Goal: Information Seeking & Learning: Learn about a topic

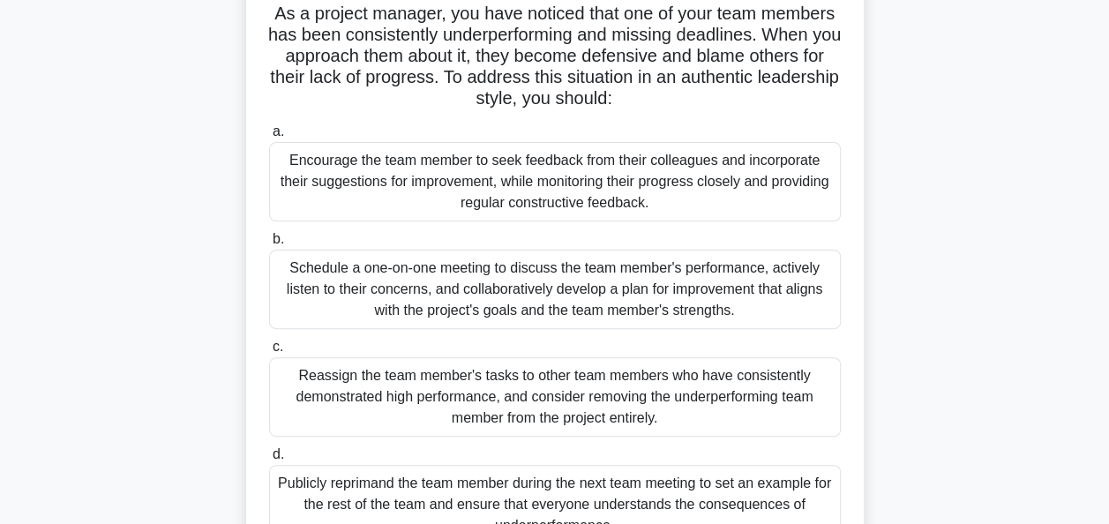
scroll to position [126, 0]
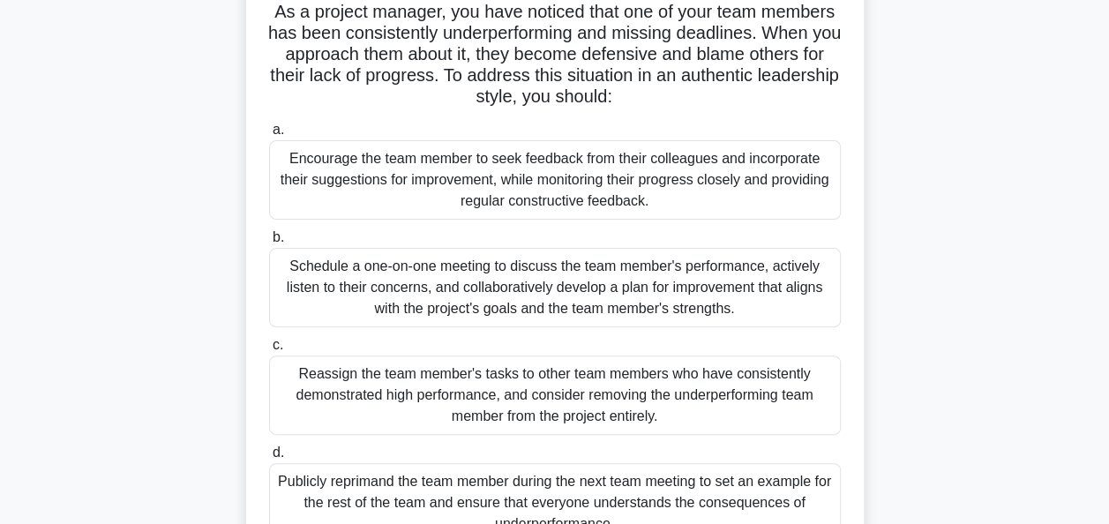
click at [516, 269] on div "Schedule a one-on-one meeting to discuss the team member's performance, activel…" at bounding box center [555, 287] width 572 height 79
click at [269, 244] on input "b. Schedule a one-on-one meeting to discuss the team member's performance, acti…" at bounding box center [269, 237] width 0 height 11
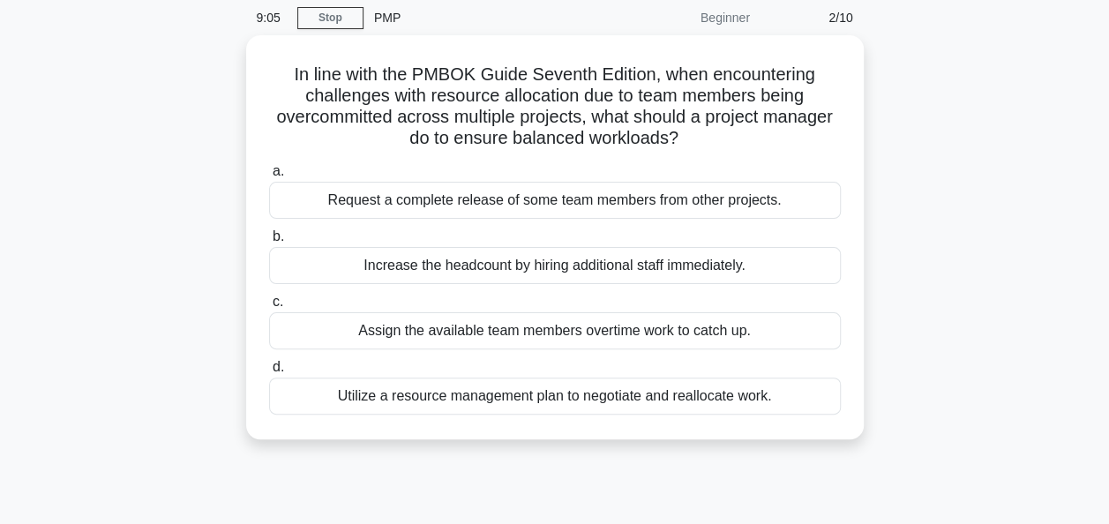
scroll to position [0, 0]
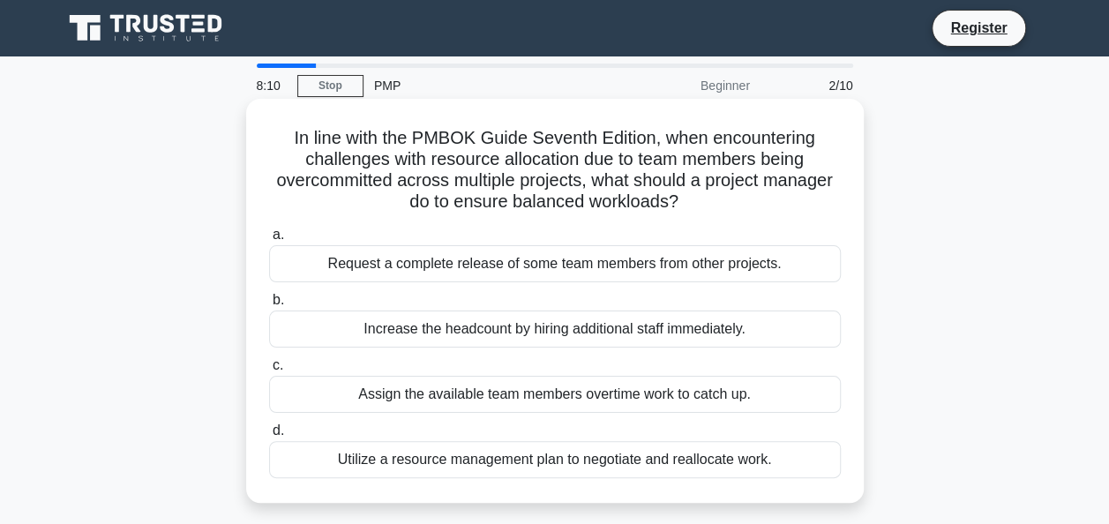
click at [556, 466] on div "Utilize a resource management plan to negotiate and reallocate work." at bounding box center [555, 459] width 572 height 37
click at [269, 437] on input "d. Utilize a resource management plan to negotiate and reallocate work." at bounding box center [269, 430] width 0 height 11
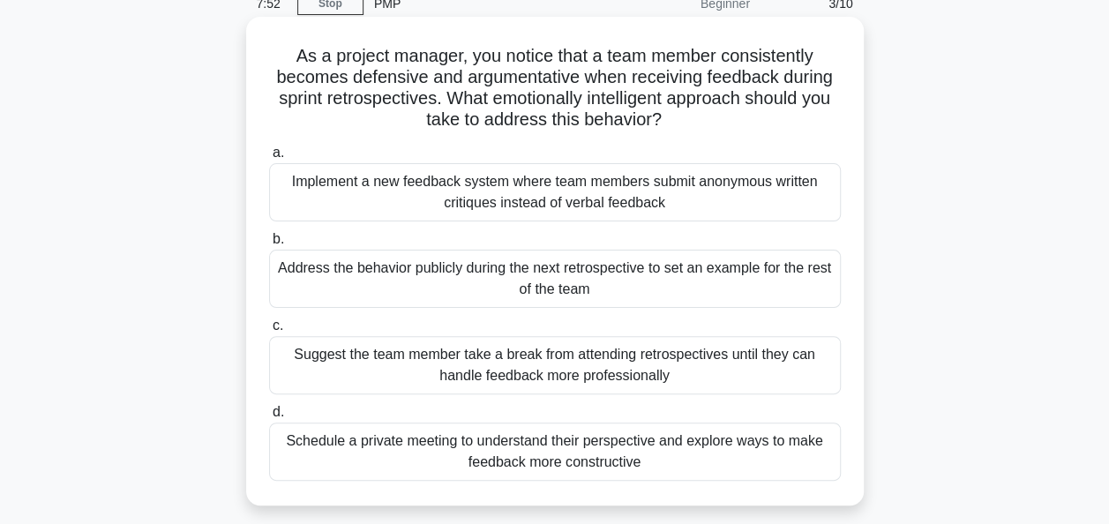
scroll to position [83, 0]
click at [538, 464] on div "Schedule a private meeting to understand their perspective and explore ways to …" at bounding box center [555, 451] width 572 height 58
click at [269, 417] on input "d. Schedule a private meeting to understand their perspective and explore ways …" at bounding box center [269, 411] width 0 height 11
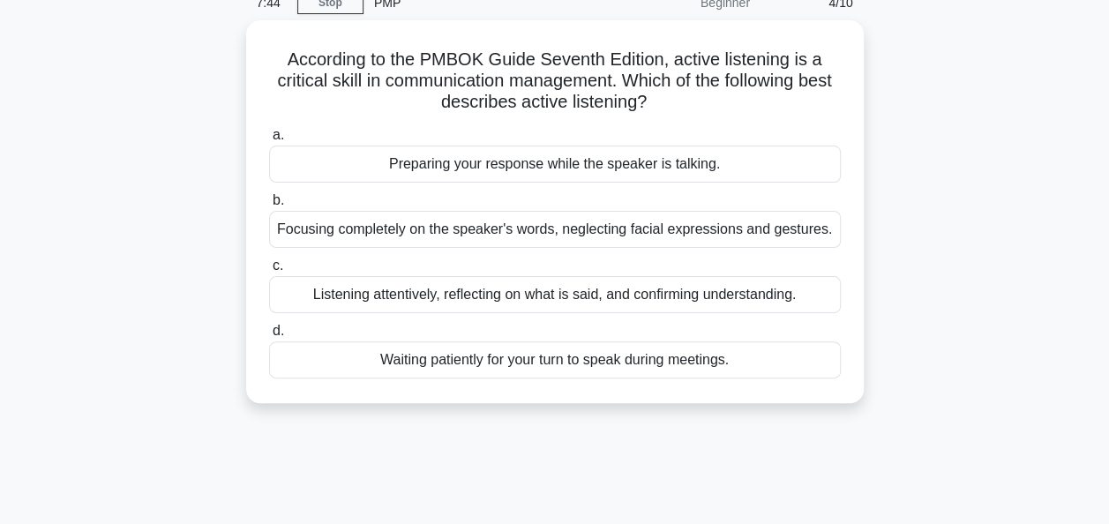
scroll to position [0, 0]
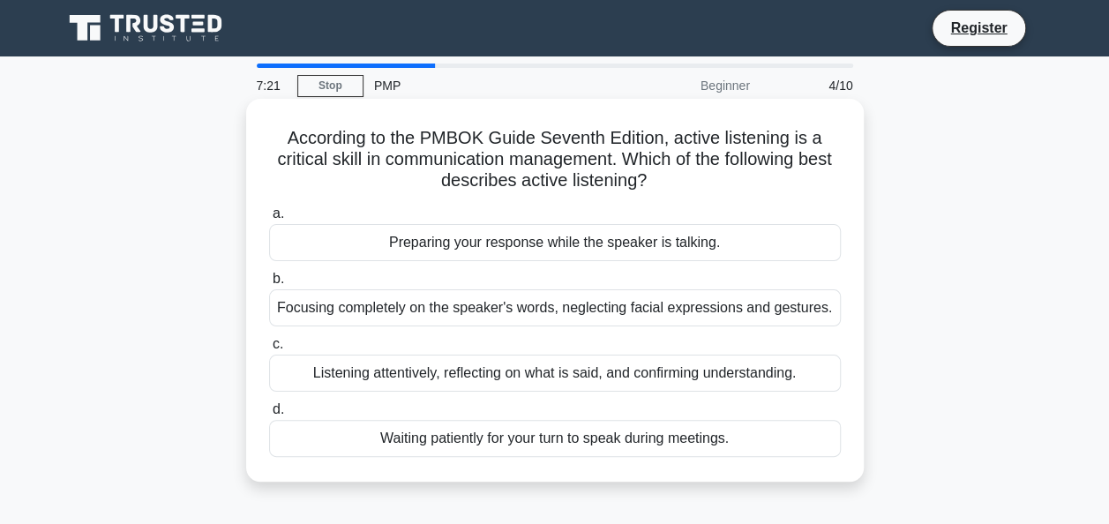
click at [527, 378] on div "Listening attentively, reflecting on what is said, and confirming understanding." at bounding box center [555, 373] width 572 height 37
click at [269, 350] on input "c. Listening attentively, reflecting on what is said, and confirming understand…" at bounding box center [269, 344] width 0 height 11
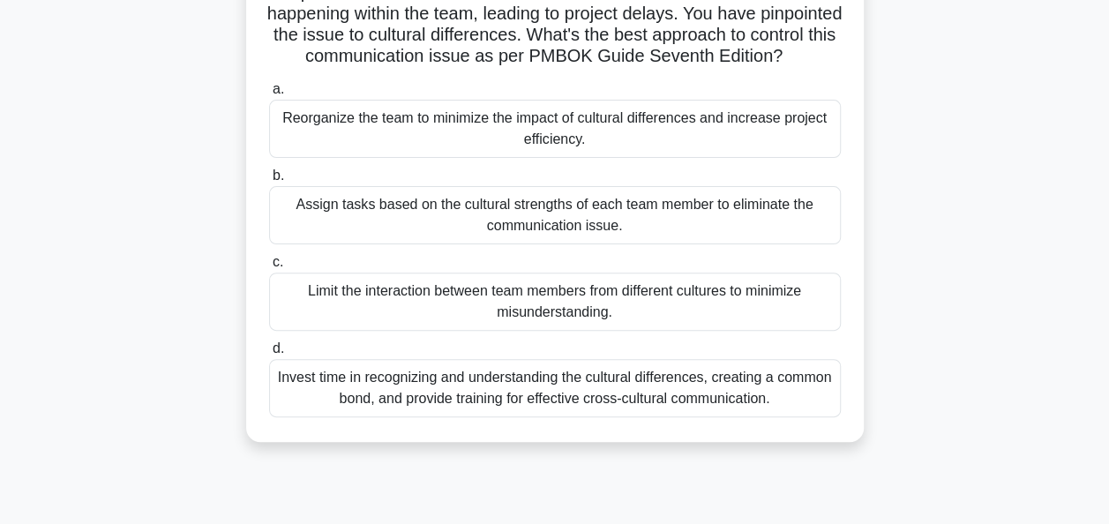
scroll to position [168, 0]
click at [665, 406] on div "Invest time in recognizing and understanding the cultural differences, creating…" at bounding box center [555, 387] width 572 height 58
click at [269, 354] on input "d. Invest time in recognizing and understanding the cultural differences, creat…" at bounding box center [269, 347] width 0 height 11
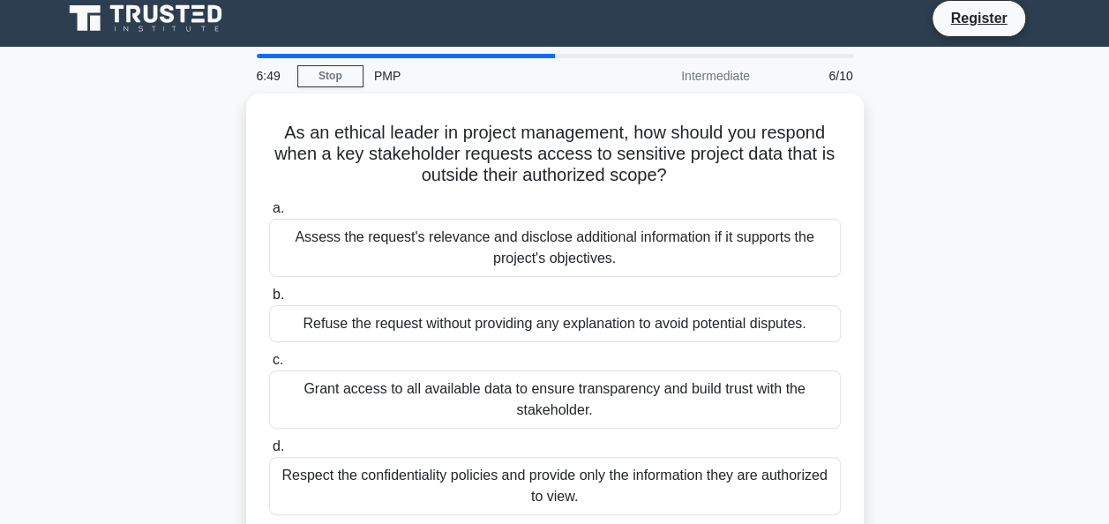
scroll to position [0, 0]
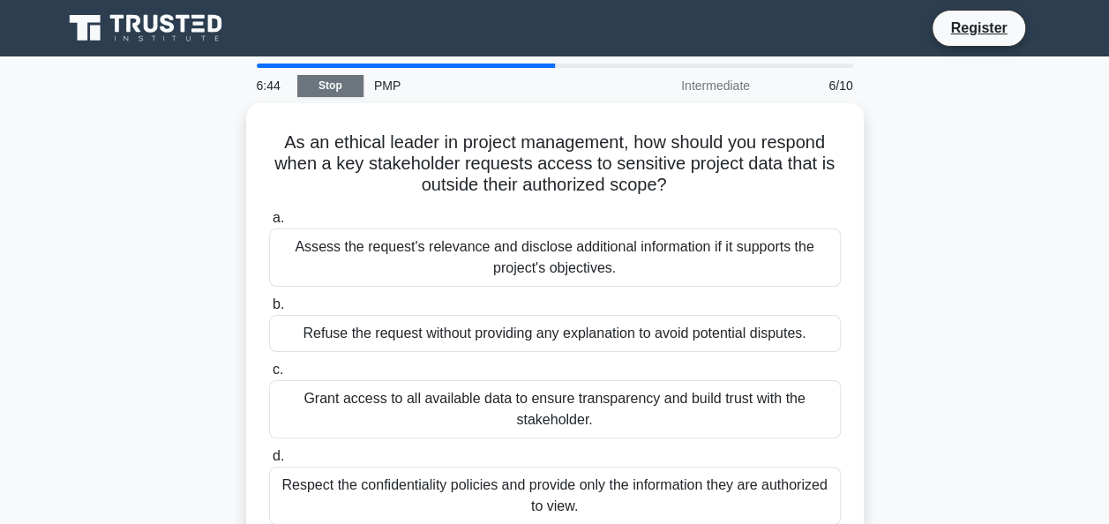
click at [325, 75] on link "Stop" at bounding box center [330, 86] width 66 height 22
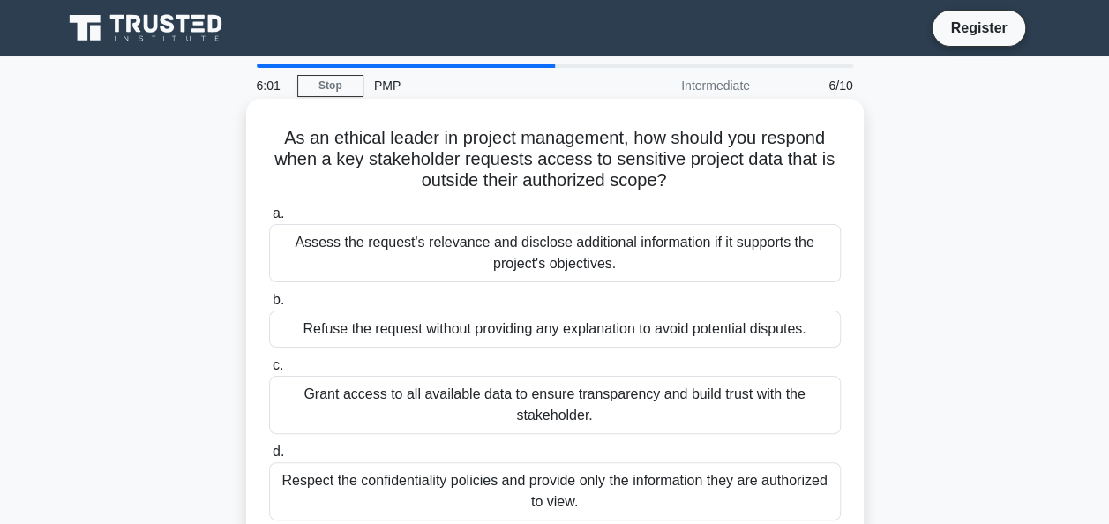
click at [518, 410] on div "Grant access to all available data to ensure transparency and build trust with …" at bounding box center [555, 405] width 572 height 58
click at [269, 371] on input "c. Grant access to all available data to ensure transparency and build trust wi…" at bounding box center [269, 365] width 0 height 11
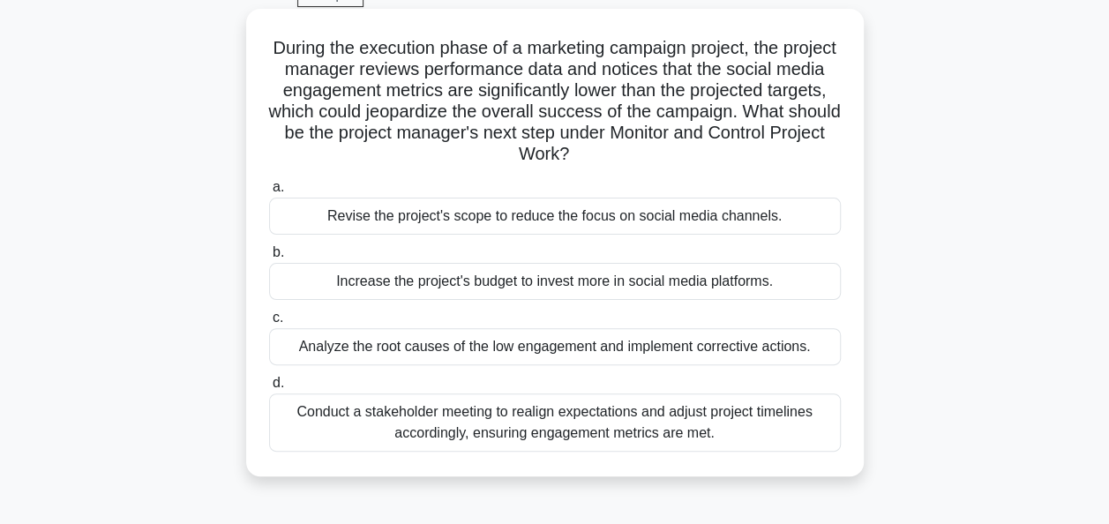
scroll to position [91, 0]
click at [461, 422] on div "Conduct a stakeholder meeting to realign expectations and adjust project timeli…" at bounding box center [555, 422] width 572 height 58
click at [269, 388] on input "d. Conduct a stakeholder meeting to realign expectations and adjust project tim…" at bounding box center [269, 382] width 0 height 11
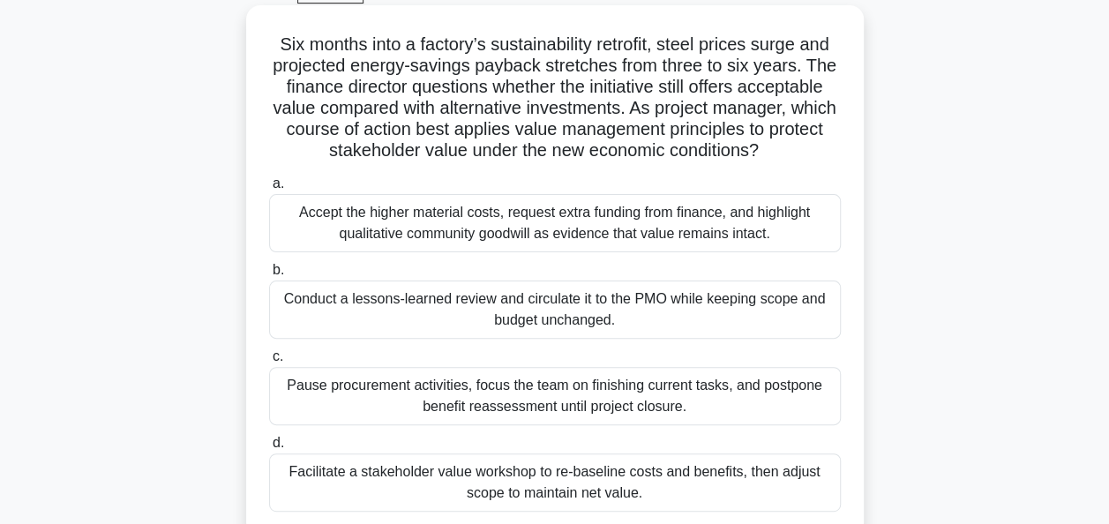
scroll to position [94, 0]
click at [745, 307] on div "Conduct a lessons-learned review and circulate it to the PMO while keeping scop…" at bounding box center [555, 309] width 572 height 58
click at [269, 275] on input "b. Conduct a lessons-learned review and circulate it to the PMO while keeping s…" at bounding box center [269, 269] width 0 height 11
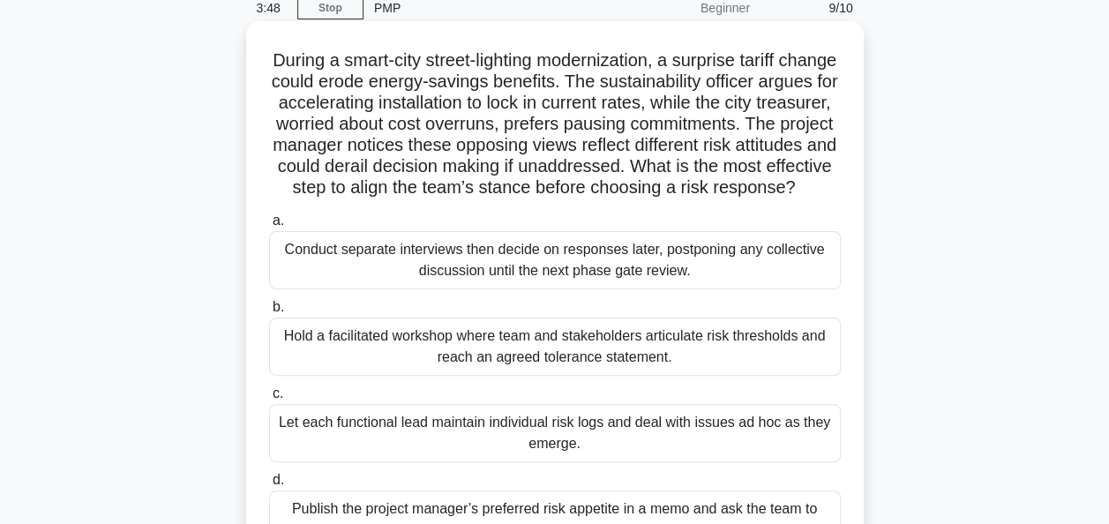
scroll to position [78, 0]
click at [515, 371] on div "Hold a facilitated workshop where team and stakeholders articulate risk thresho…" at bounding box center [555, 347] width 572 height 58
click at [269, 313] on input "b. Hold a facilitated workshop where team and stakeholders articulate risk thre…" at bounding box center [269, 307] width 0 height 11
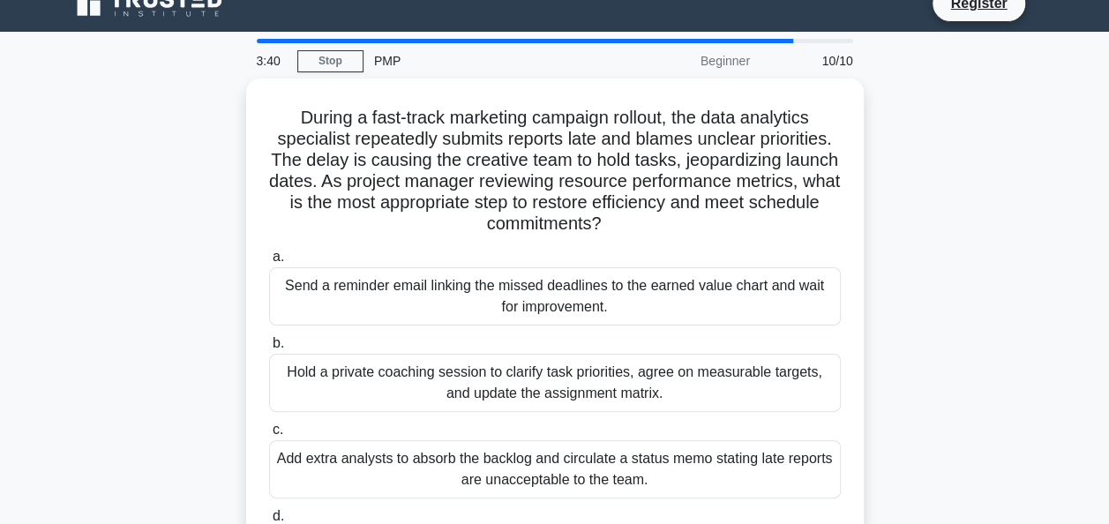
scroll to position [0, 0]
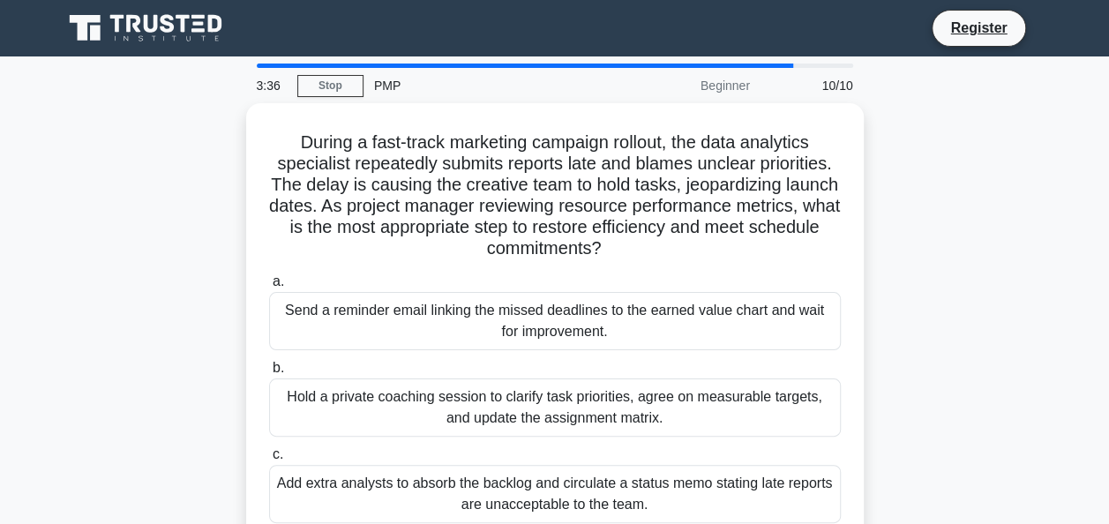
click at [722, 87] on div "Beginner" at bounding box center [683, 85] width 154 height 35
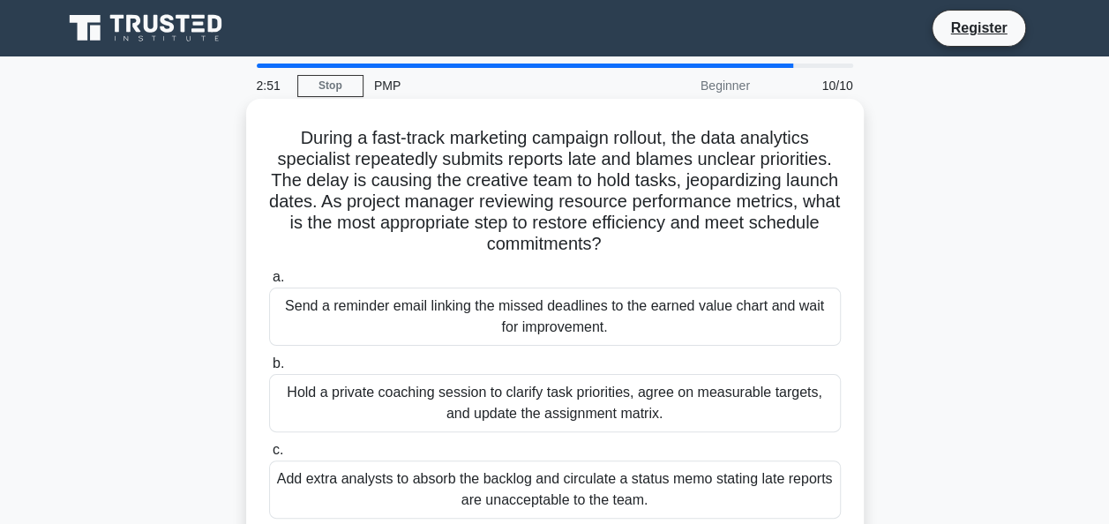
click at [537, 311] on div "Send a reminder email linking the missed deadlines to the earned value chart an…" at bounding box center [555, 317] width 572 height 58
click at [269, 283] on input "a. Send a reminder email linking the missed deadlines to the earned value chart…" at bounding box center [269, 277] width 0 height 11
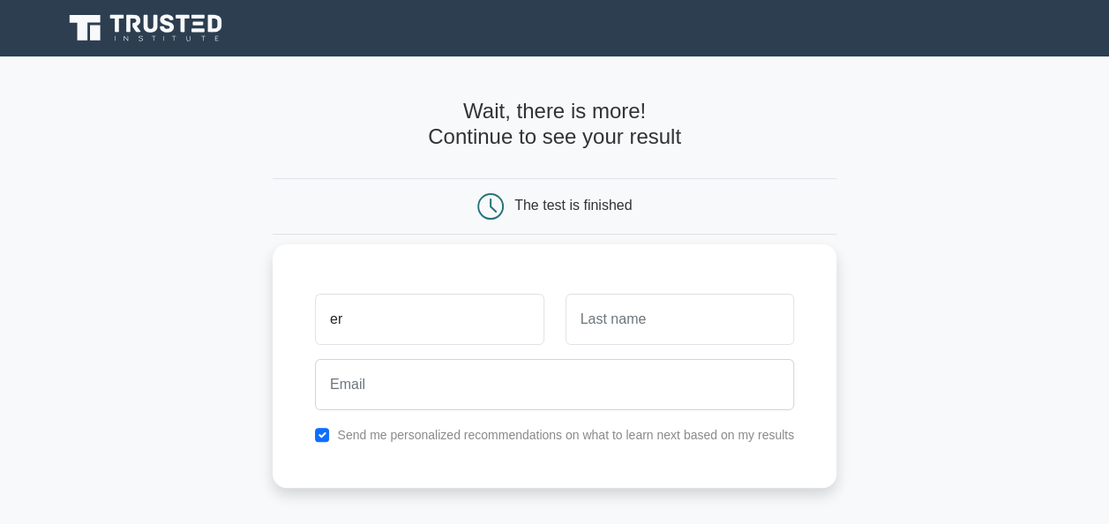
type input "e"
type input "[PERSON_NAME]"
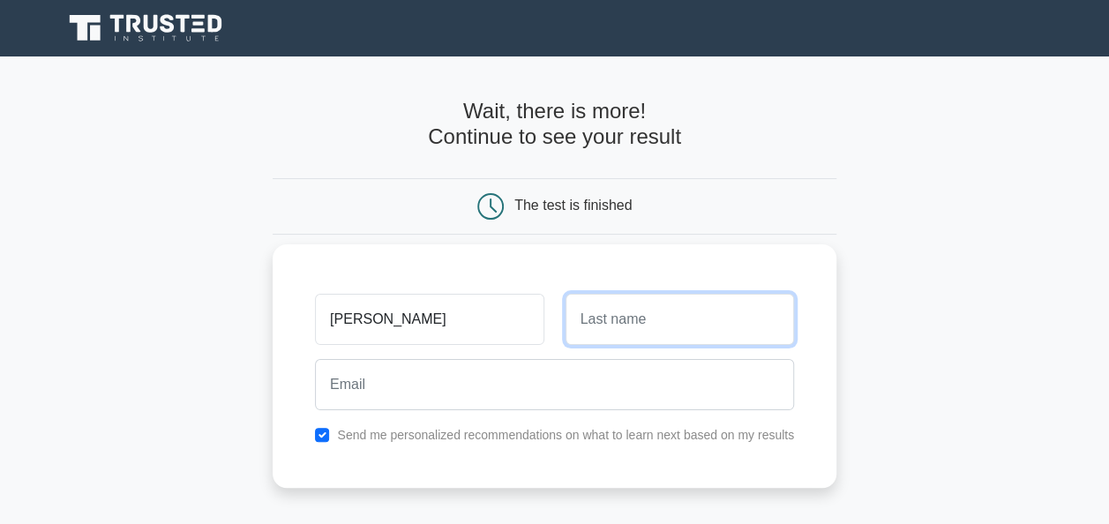
click at [588, 315] on input "text" at bounding box center [680, 319] width 229 height 51
type input "Mutua"
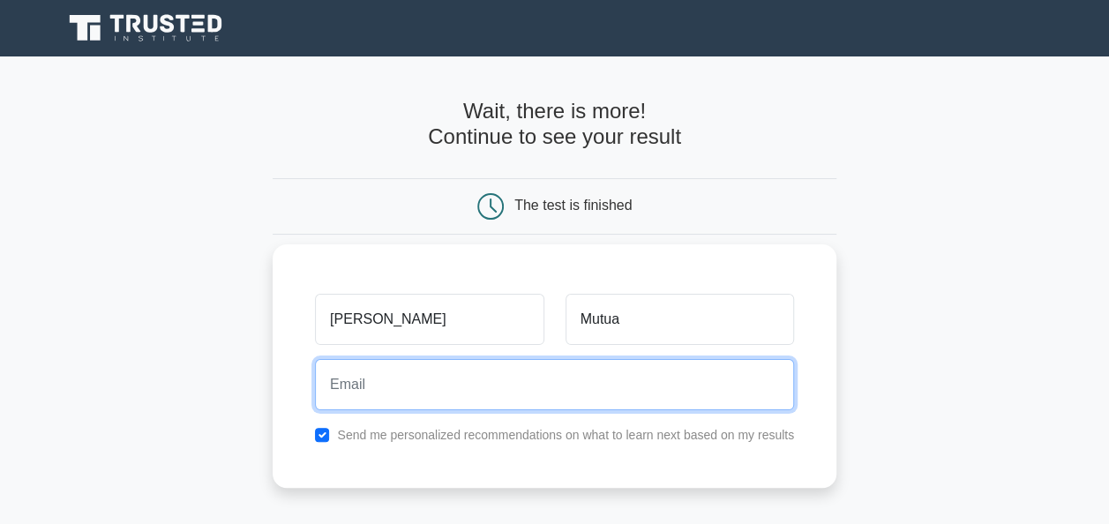
click at [431, 384] on input "email" at bounding box center [554, 384] width 479 height 51
type input "sammykassana51@gmail.com"
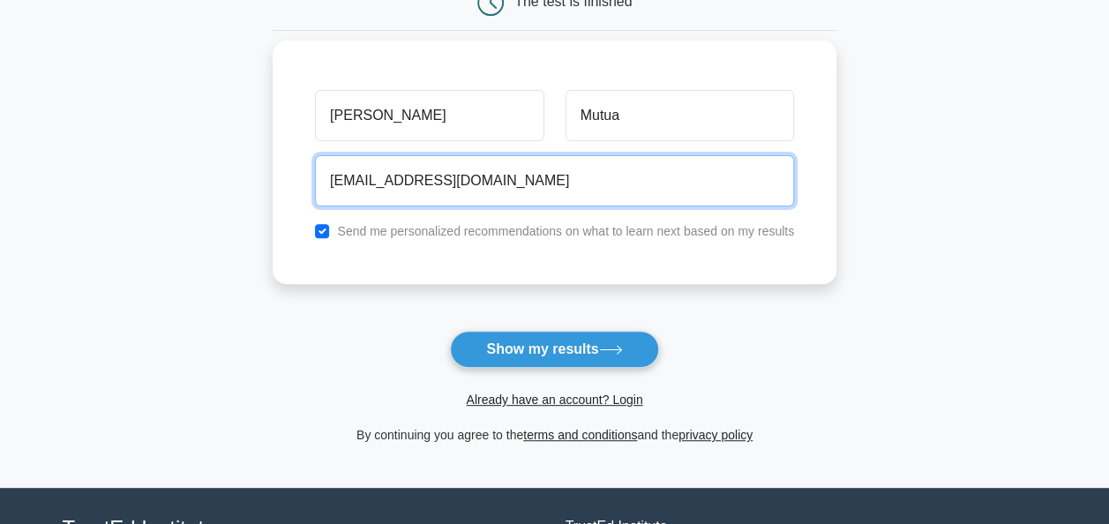
scroll to position [205, 0]
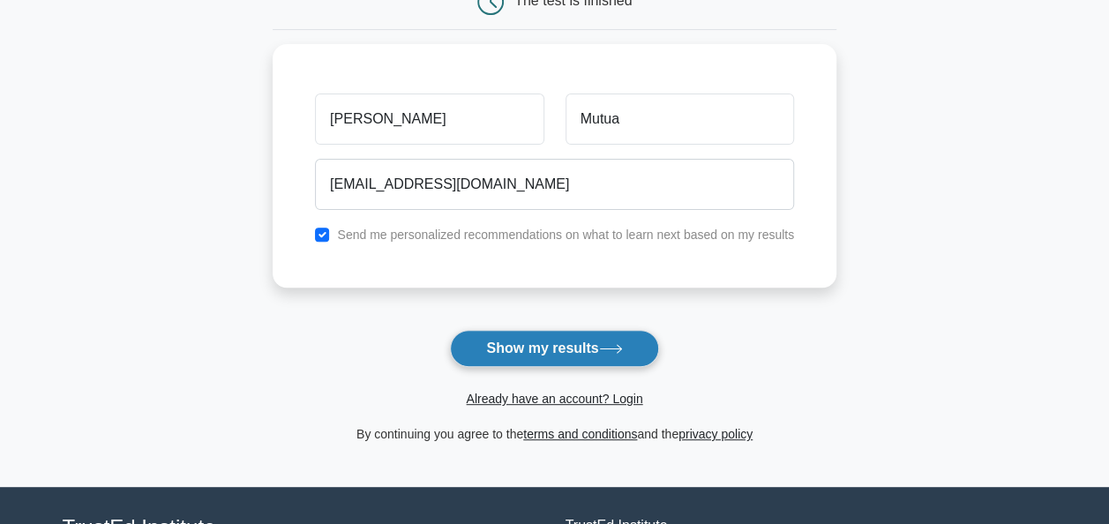
click at [592, 346] on button "Show my results" at bounding box center [554, 348] width 208 height 37
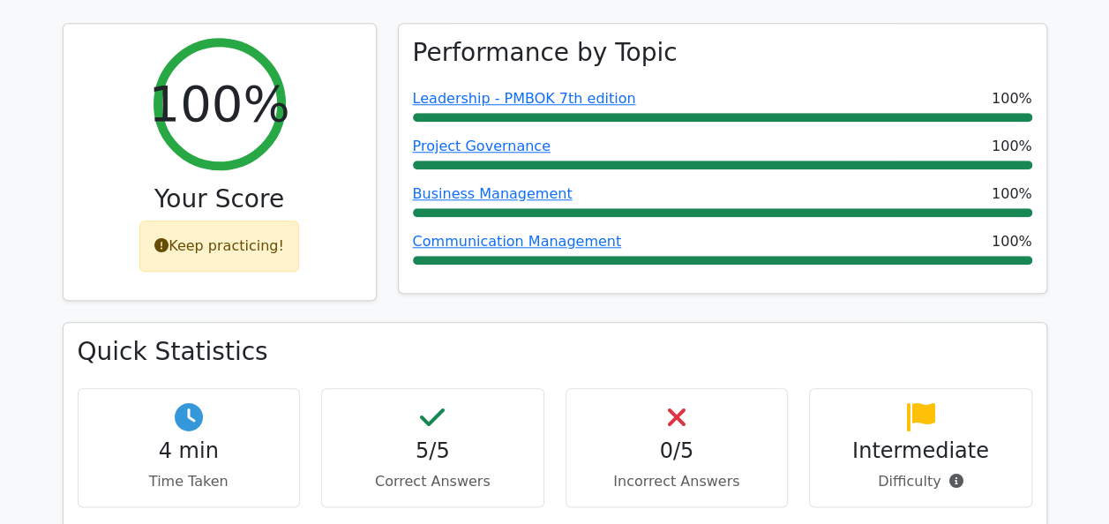
scroll to position [774, 0]
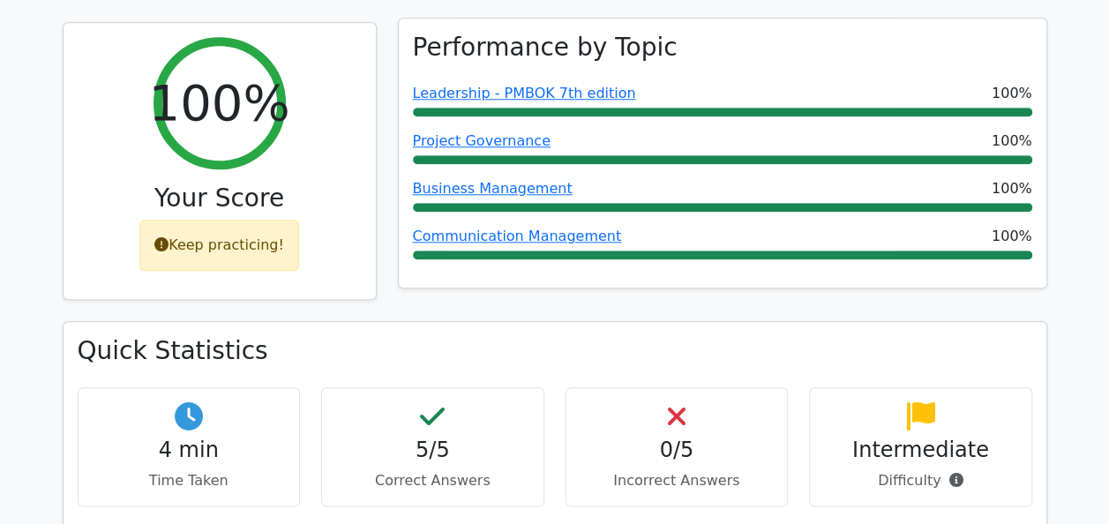
drag, startPoint x: 596, startPoint y: 224, endPoint x: 603, endPoint y: 199, distance: 25.9
click at [596, 224] on div "Performance by Topic Leadership - PMBOK 7th edition 100% Project Governance 100…" at bounding box center [722, 172] width 671 height 300
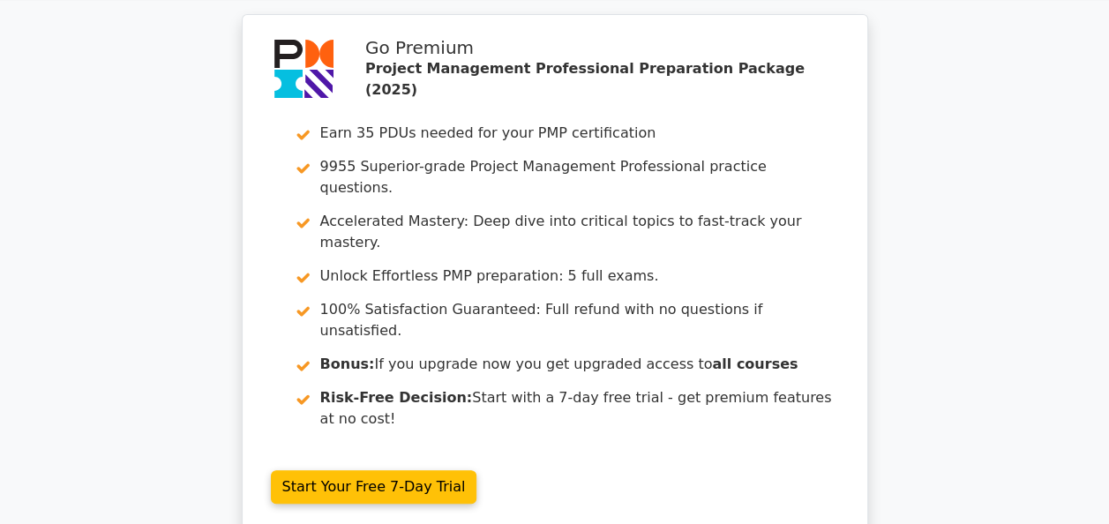
scroll to position [0, 0]
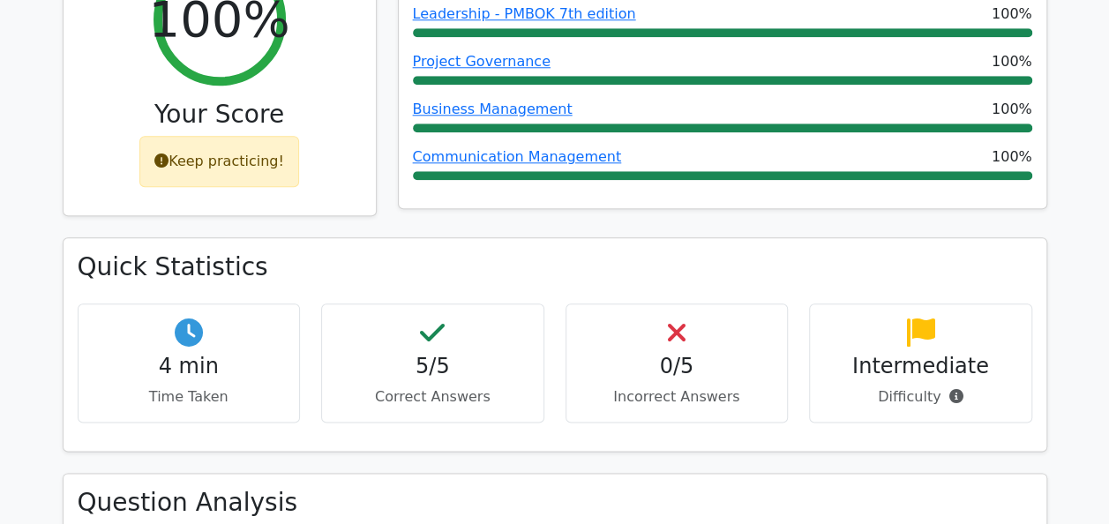
scroll to position [862, 0]
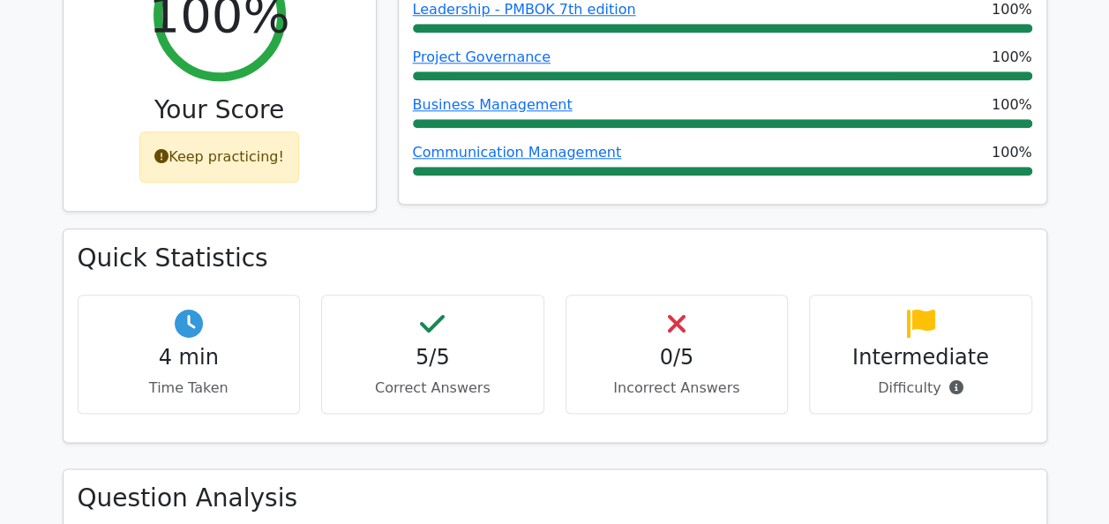
click at [625, 345] on h4 "0/5" at bounding box center [677, 358] width 193 height 26
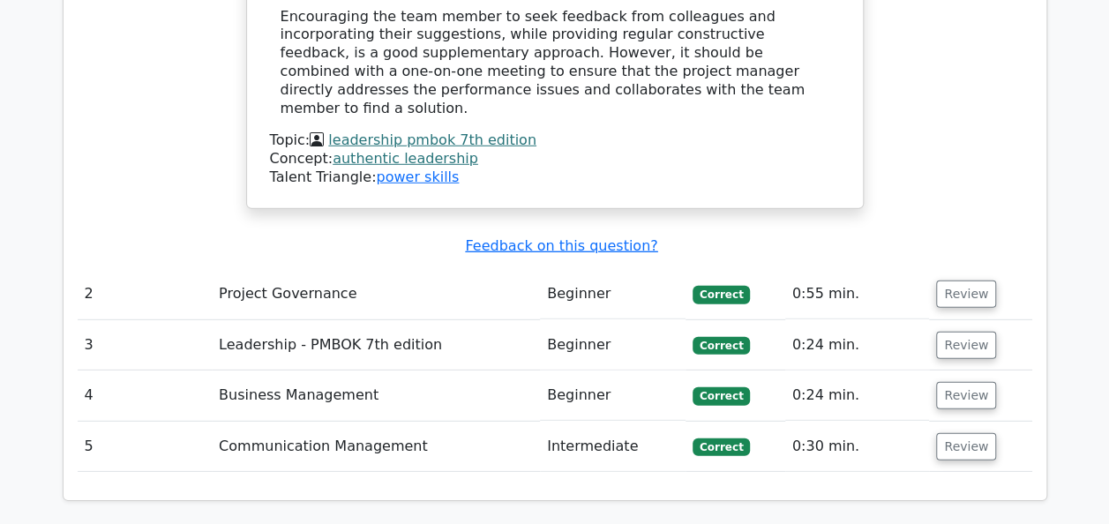
scroll to position [2408, 0]
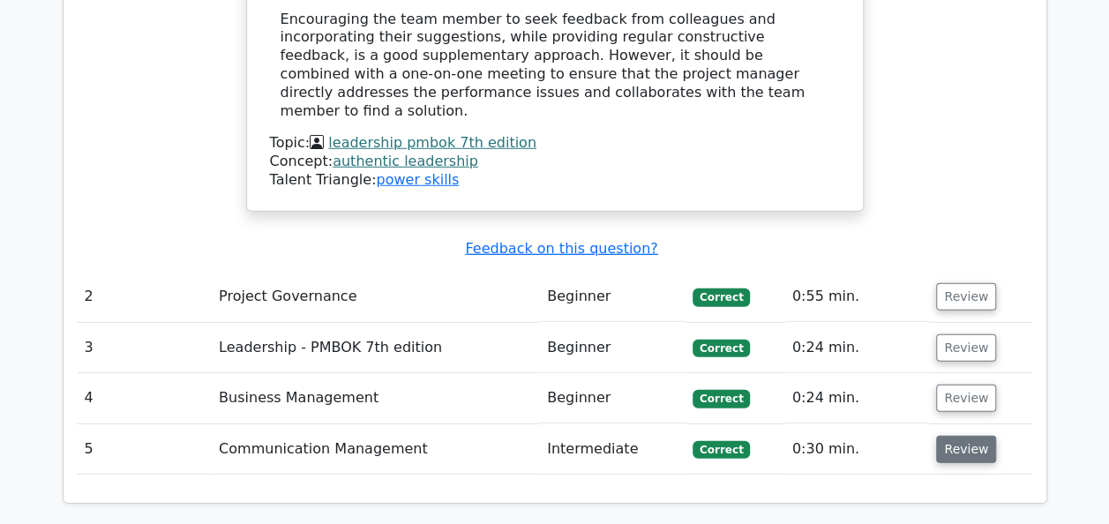
click at [960, 436] on button "Review" at bounding box center [966, 449] width 60 height 27
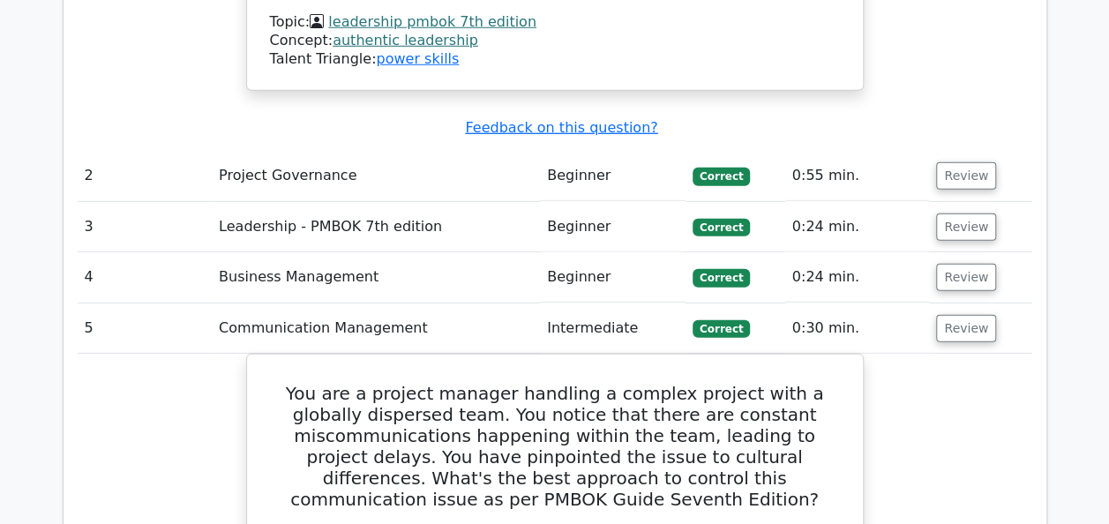
scroll to position [2531, 0]
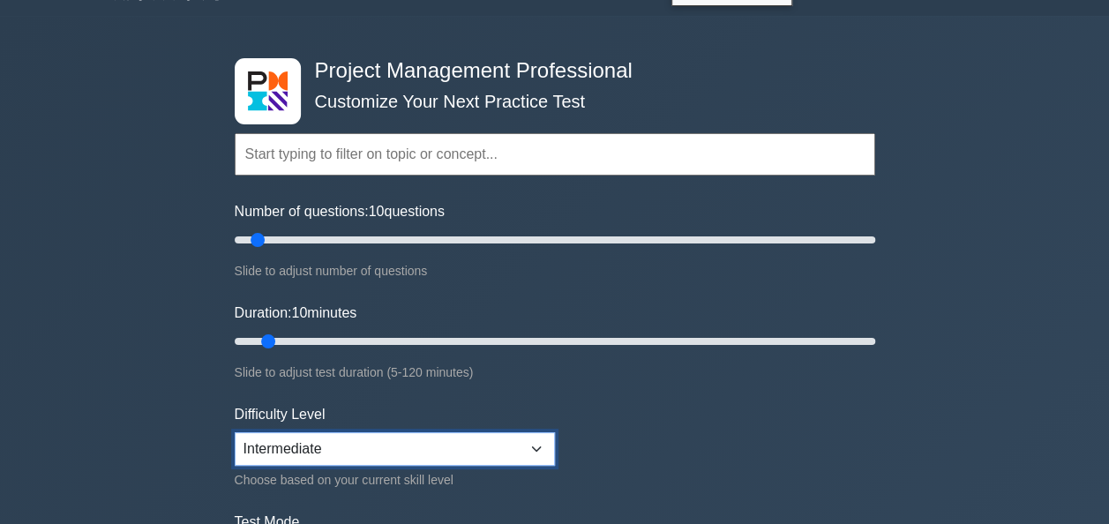
click at [529, 441] on select "Beginner Intermediate Expert" at bounding box center [395, 449] width 320 height 34
select select "expert"
click at [235, 432] on select "Beginner Intermediate Expert" at bounding box center [395, 449] width 320 height 34
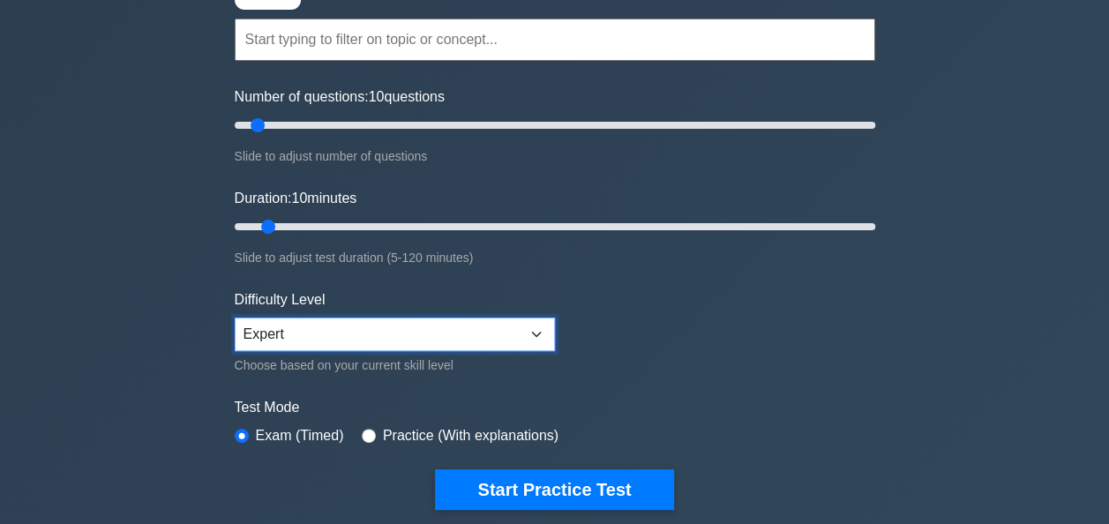
scroll to position [155, 0]
click at [365, 425] on div "Practice (With explanations)" at bounding box center [460, 435] width 197 height 21
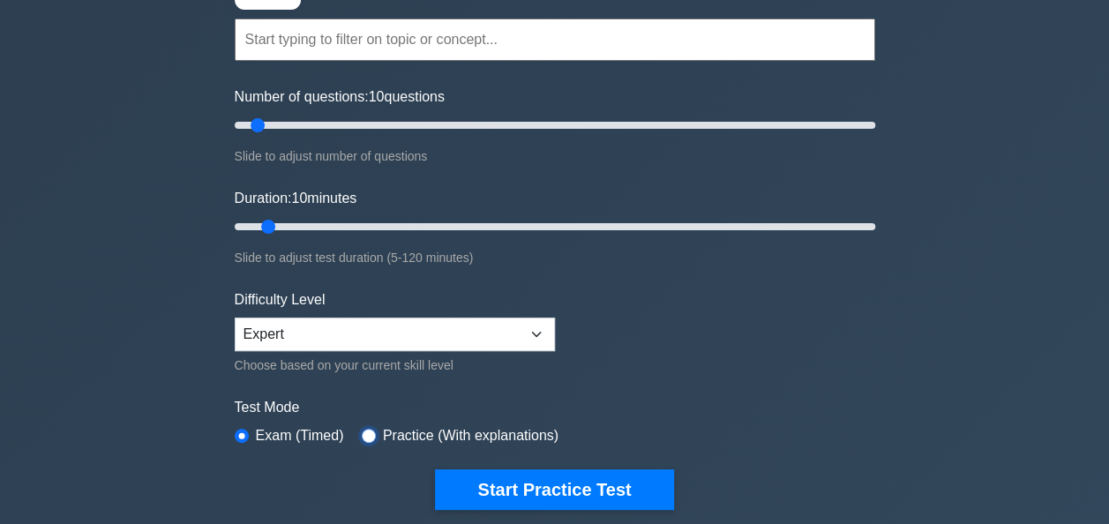
click at [362, 429] on input "radio" at bounding box center [369, 436] width 14 height 14
radio input "true"
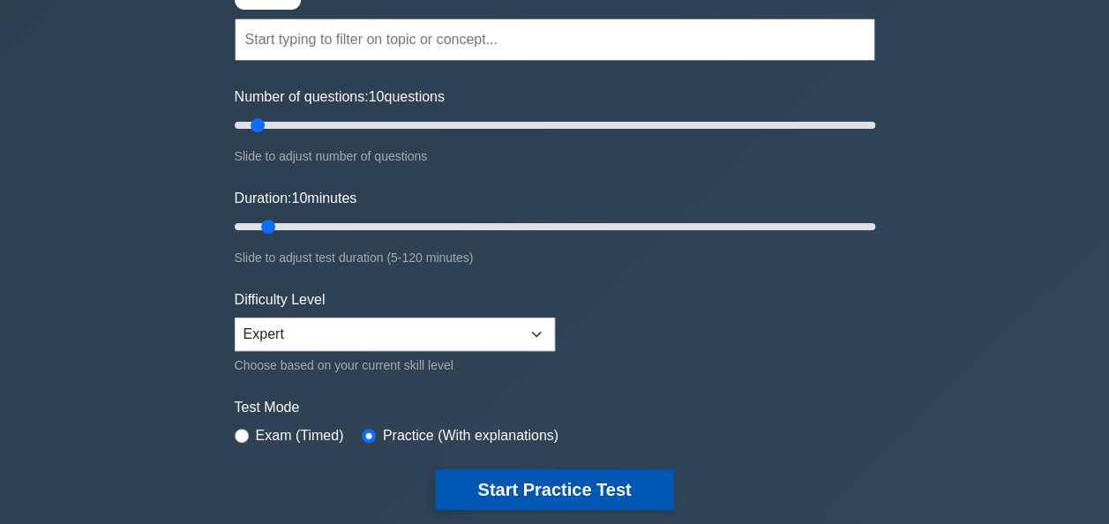
click at [573, 481] on button "Start Practice Test" at bounding box center [554, 489] width 238 height 41
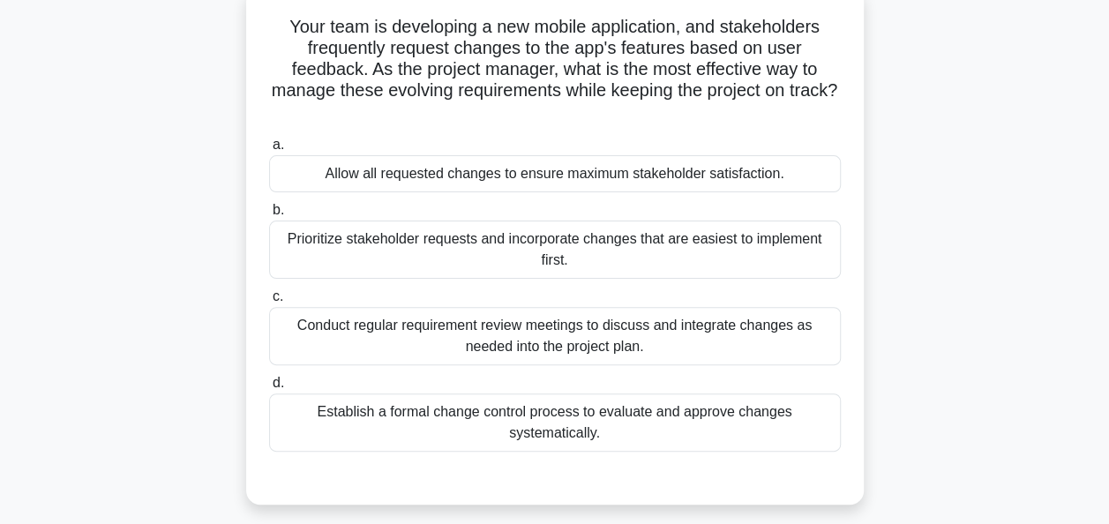
scroll to position [115, 0]
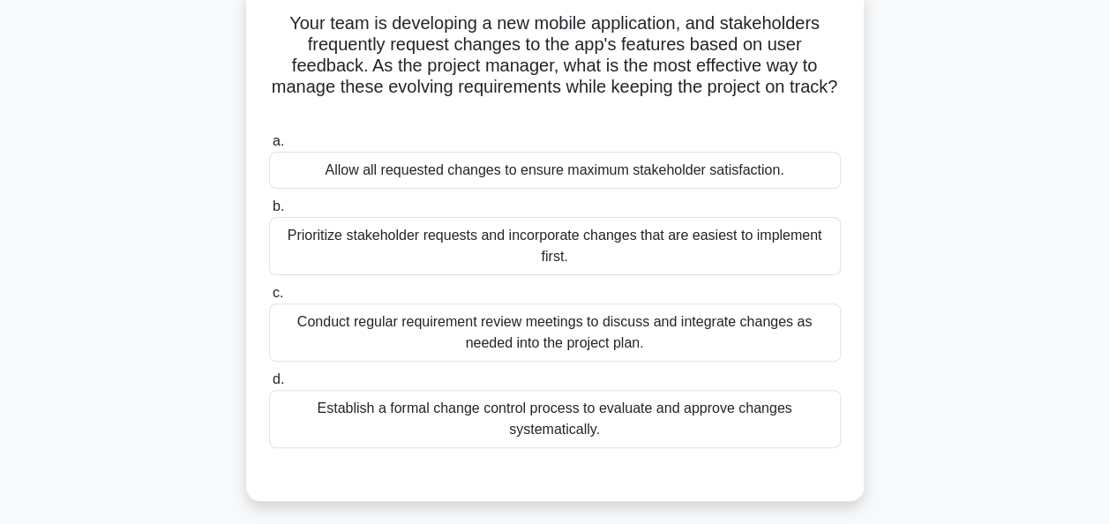
click at [542, 348] on div "Conduct regular requirement review meetings to discuss and integrate changes as…" at bounding box center [555, 332] width 572 height 58
click at [269, 299] on input "c. Conduct regular requirement review meetings to discuss and integrate changes…" at bounding box center [269, 293] width 0 height 11
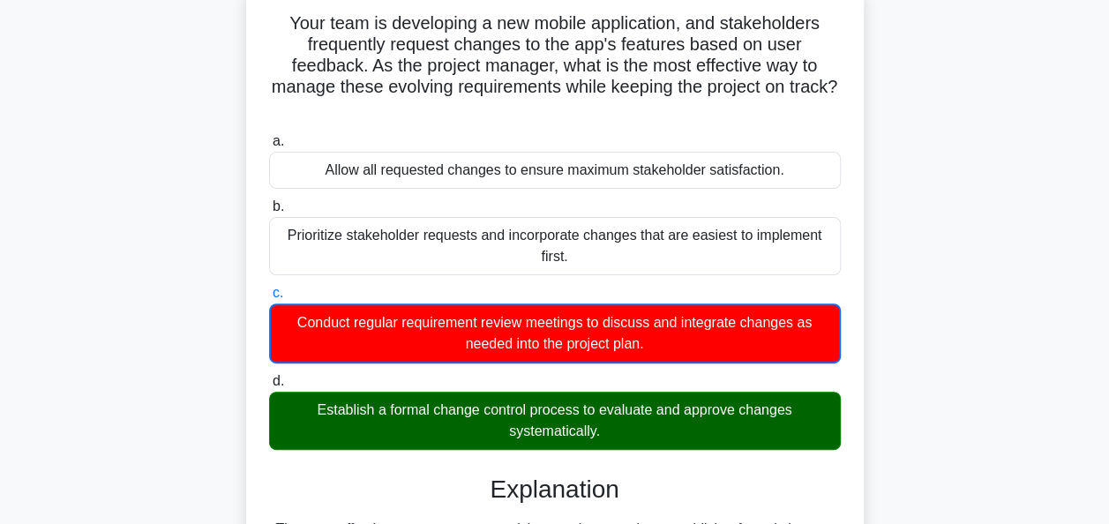
click at [427, 399] on div "Establish a formal change control process to evaluate and approve changes syste…" at bounding box center [555, 421] width 572 height 58
click at [269, 387] on input "d. Establish a formal change control process to evaluate and approve changes sy…" at bounding box center [269, 381] width 0 height 11
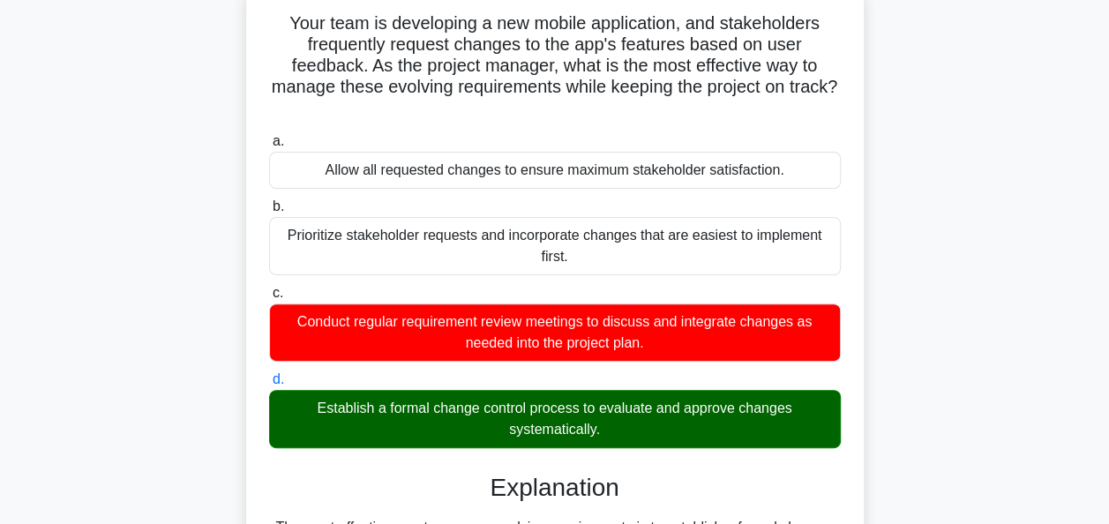
scroll to position [138, 0]
